Goal: Navigation & Orientation: Find specific page/section

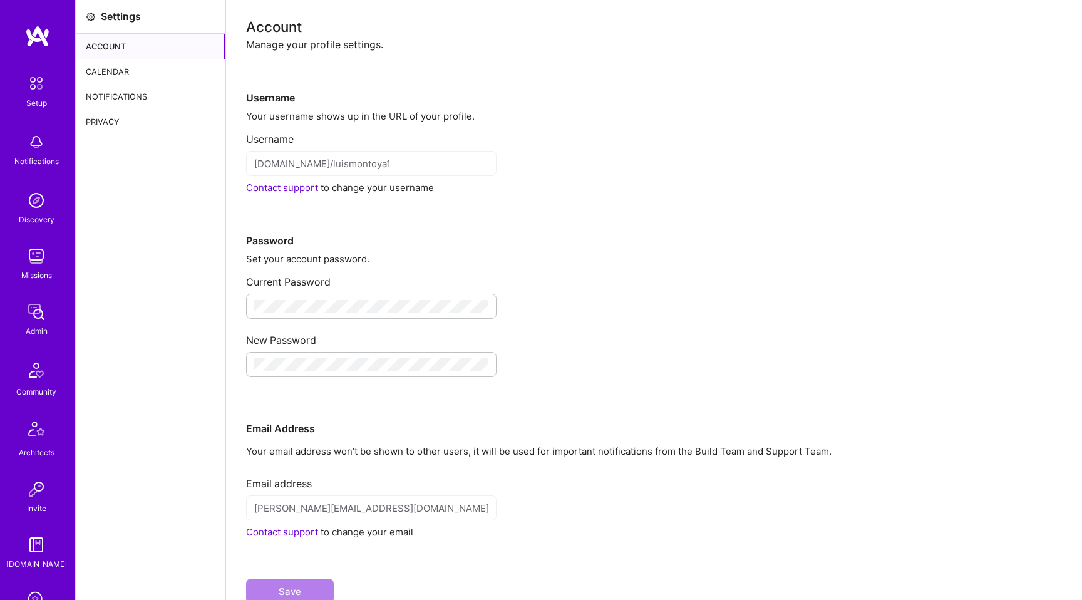
click at [100, 44] on div "Account" at bounding box center [151, 46] width 150 height 25
click at [105, 68] on div "Calendar" at bounding box center [151, 71] width 150 height 25
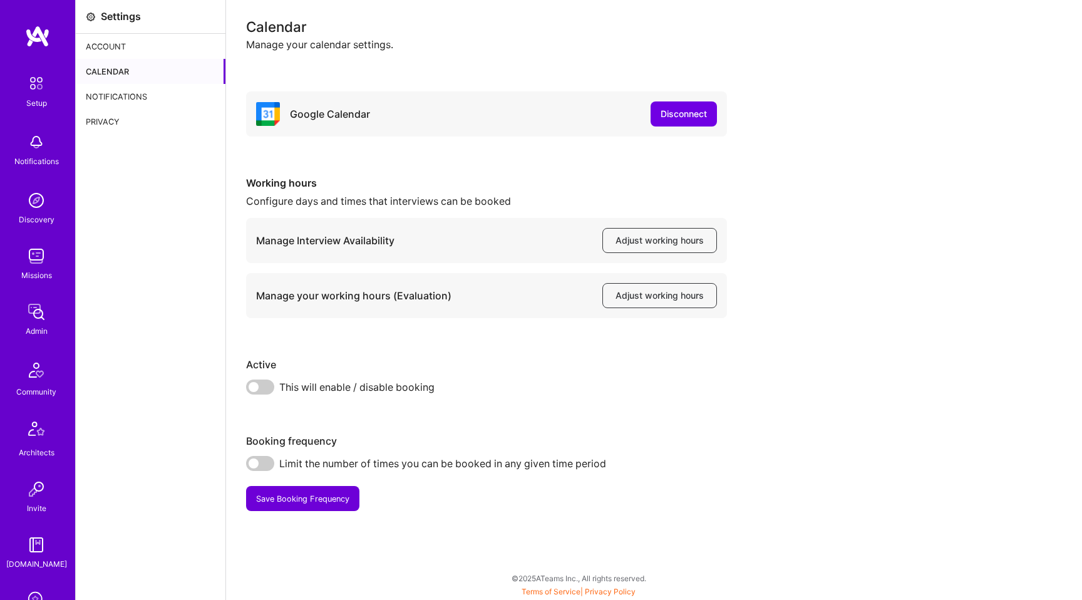
click at [118, 89] on div "Notifications" at bounding box center [151, 96] width 150 height 25
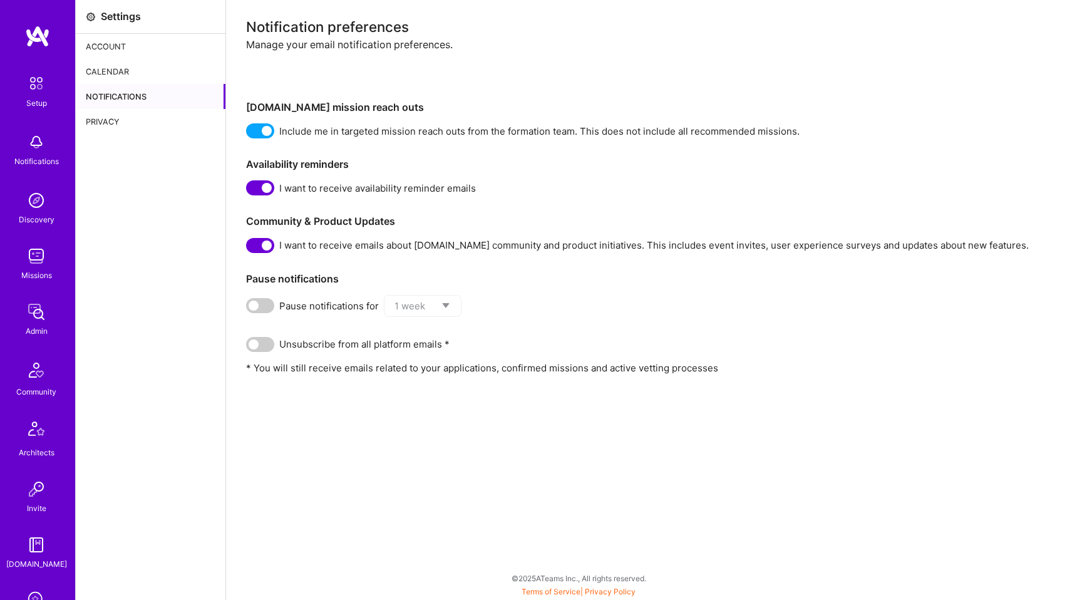
scroll to position [204, 0]
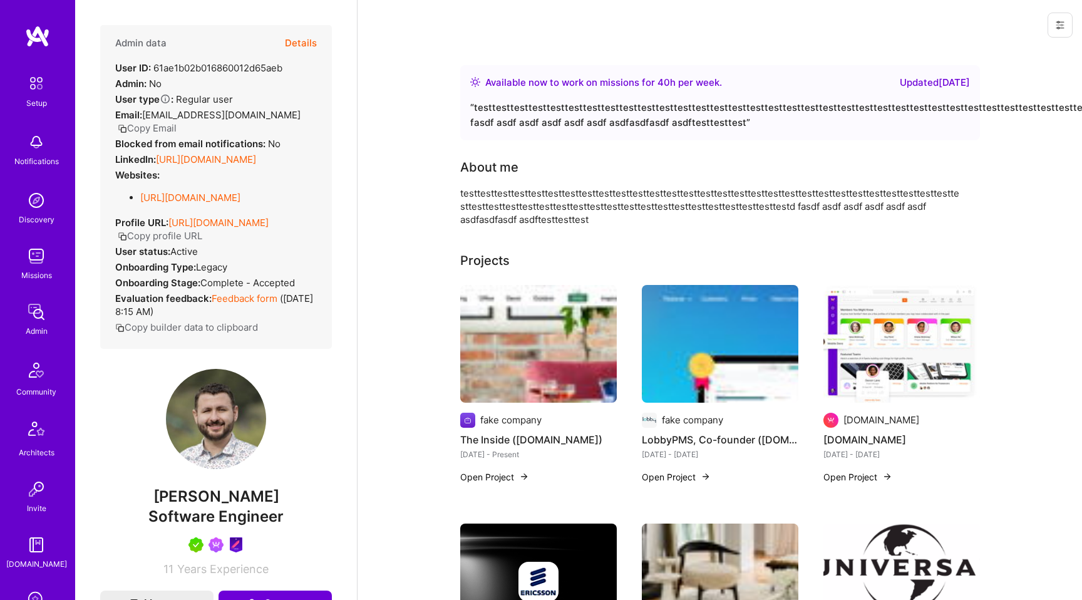
click at [1066, 18] on button at bounding box center [1060, 25] width 25 height 25
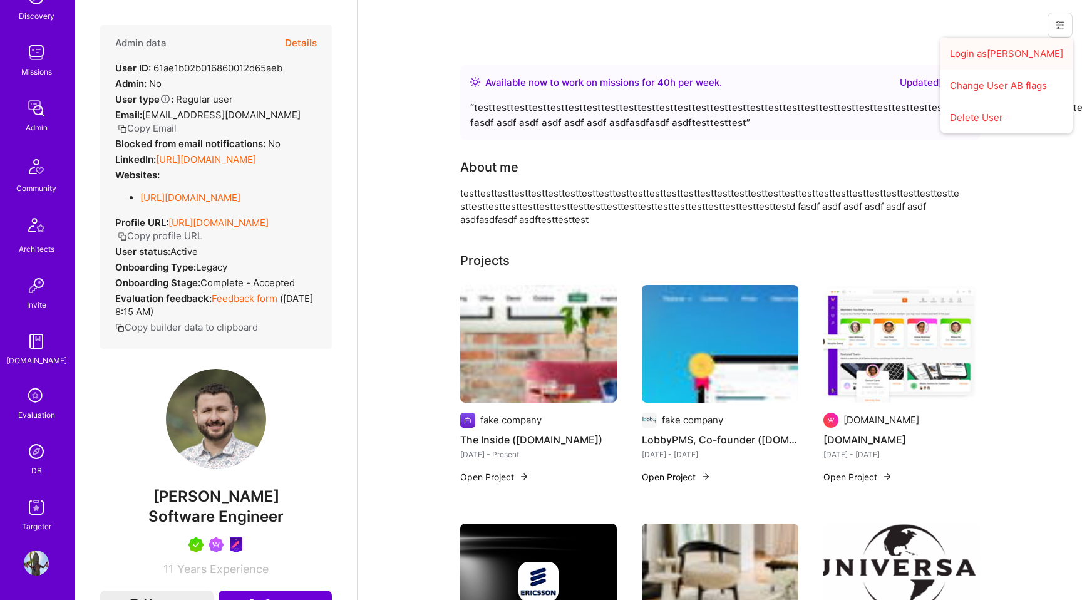
click at [999, 56] on button "Login as Luis F." at bounding box center [1007, 54] width 132 height 32
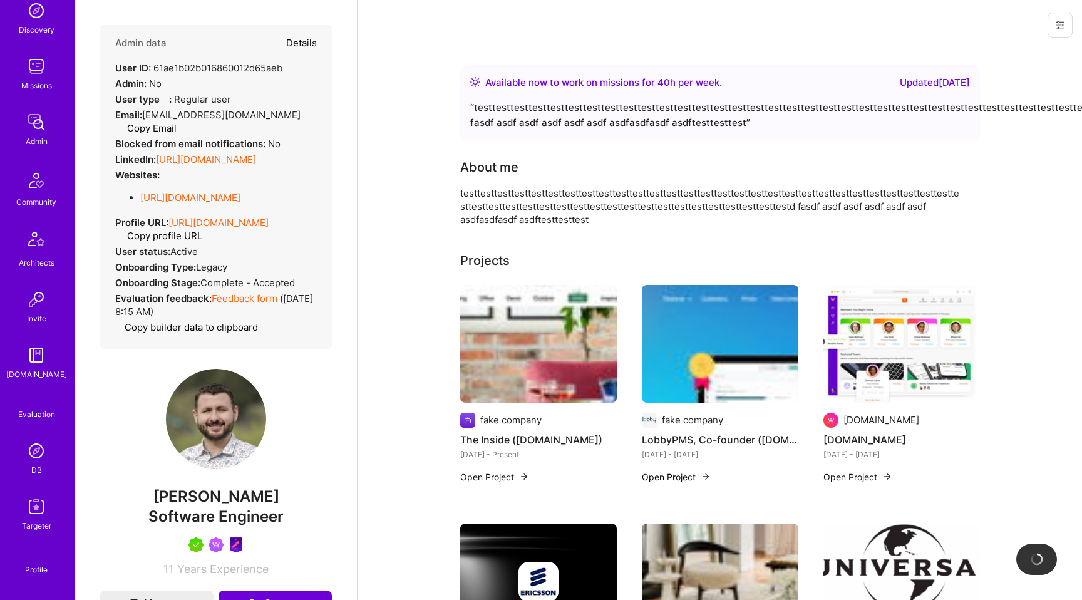
scroll to position [0, 0]
